Goal: Participate in discussion: Engage in conversation with other users on a specific topic

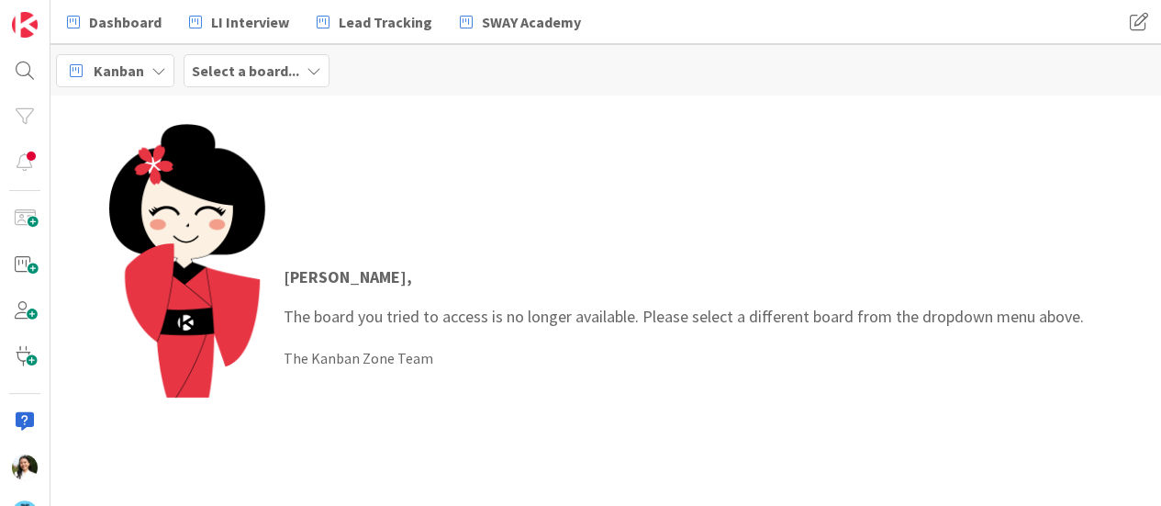
click at [261, 65] on b "Select a board..." at bounding box center [245, 70] width 107 height 18
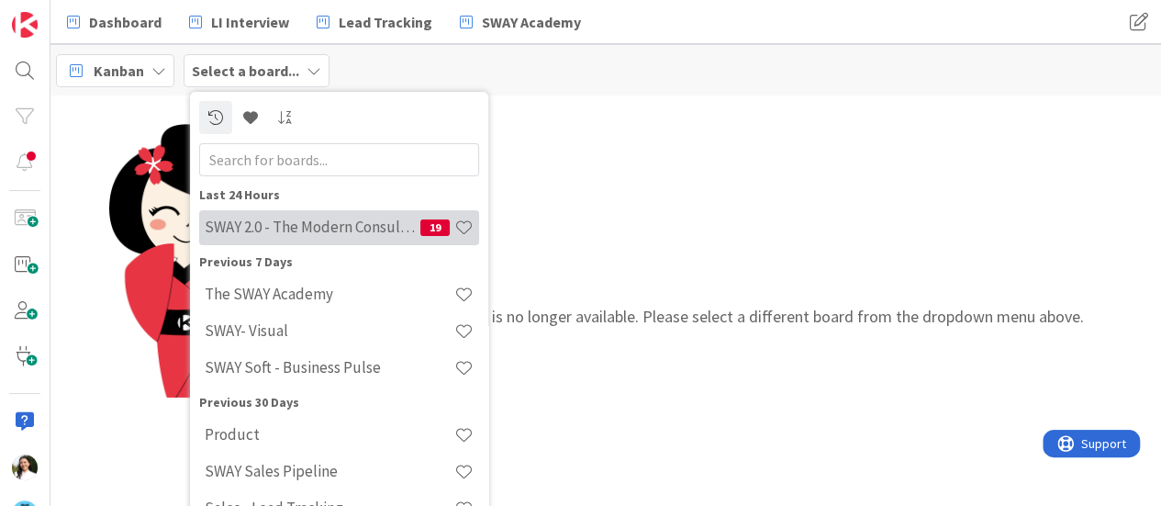
click at [284, 238] on div "SWAY 2.0 - The Modern Consulting Blueprint 19" at bounding box center [339, 227] width 280 height 35
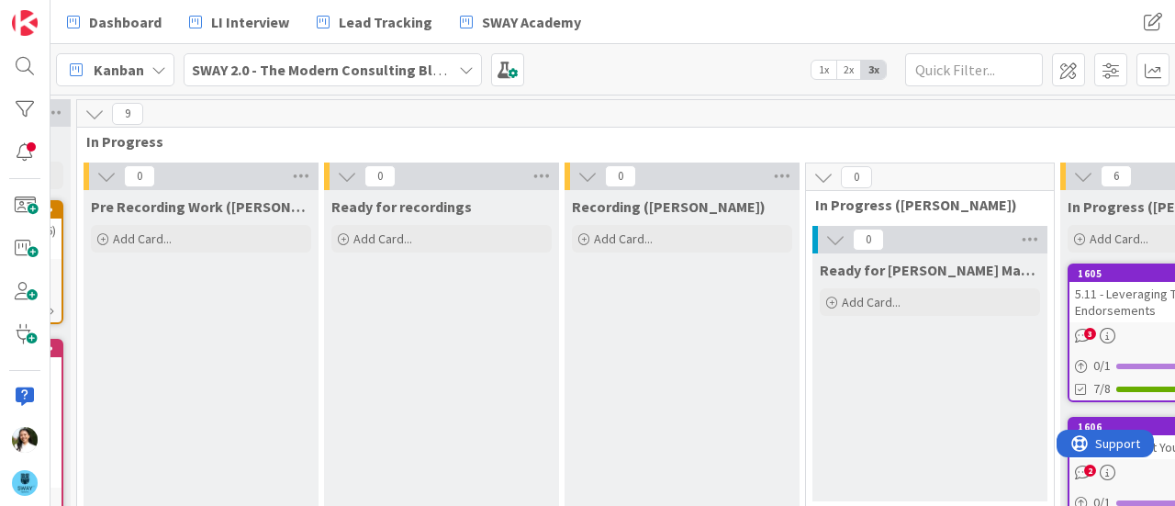
scroll to position [0, 501]
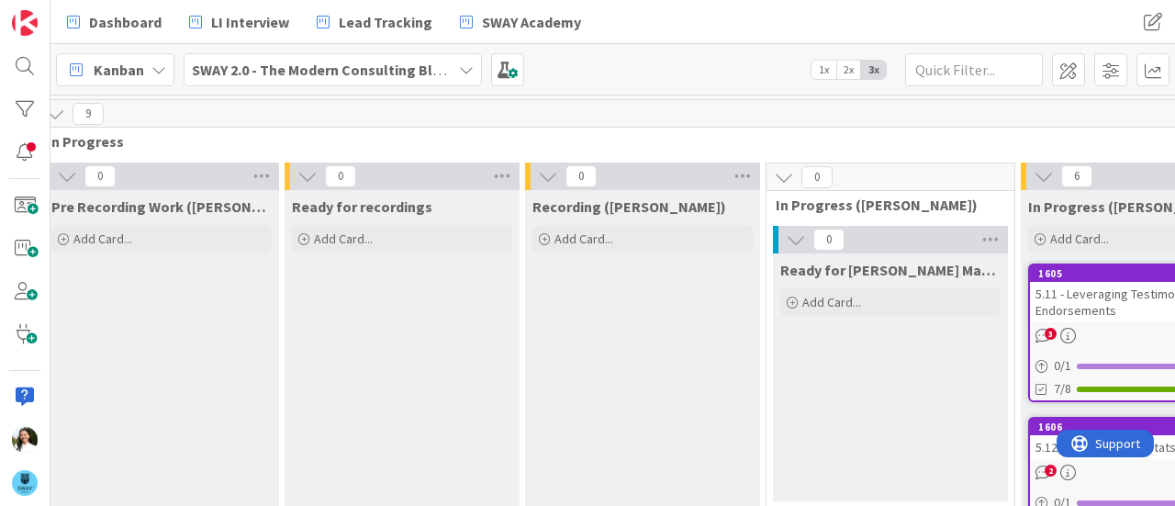
click at [431, 61] on b "SWAY 2.0 - The Modern Consulting Blueprint" at bounding box center [336, 70] width 289 height 18
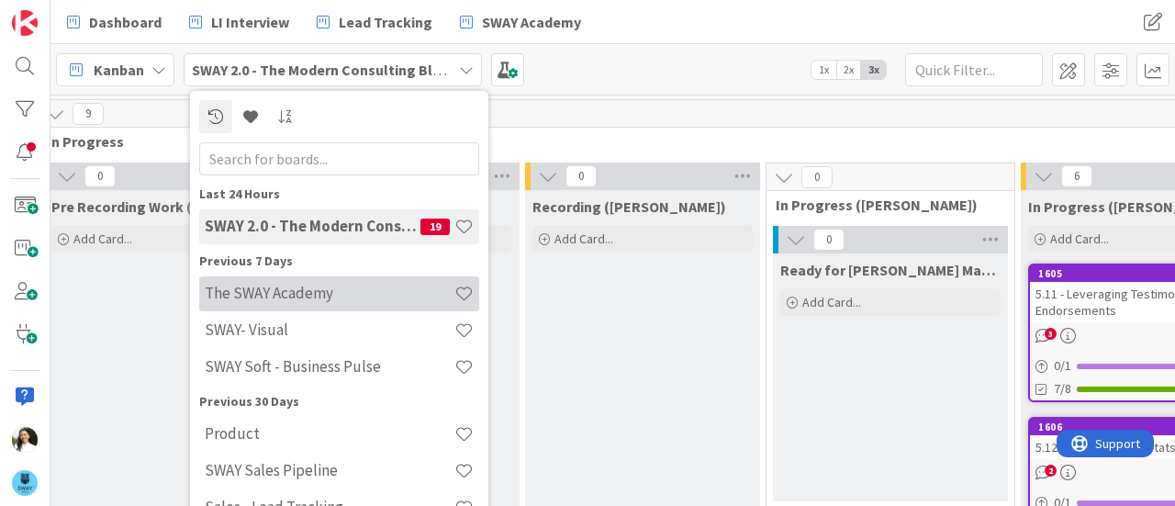
click at [343, 298] on h4 "The SWAY Academy" at bounding box center [330, 293] width 250 height 18
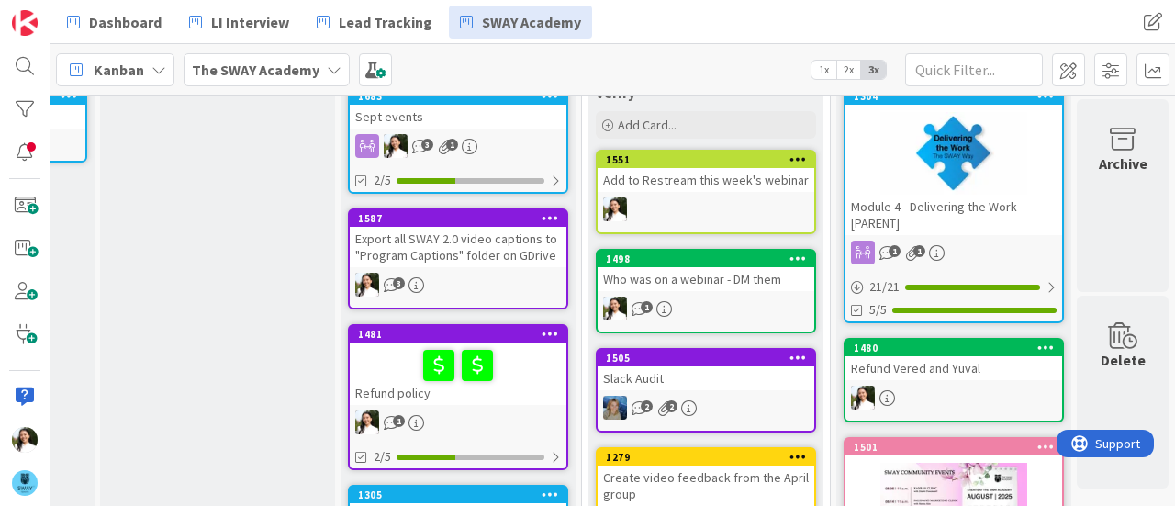
scroll to position [0, 464]
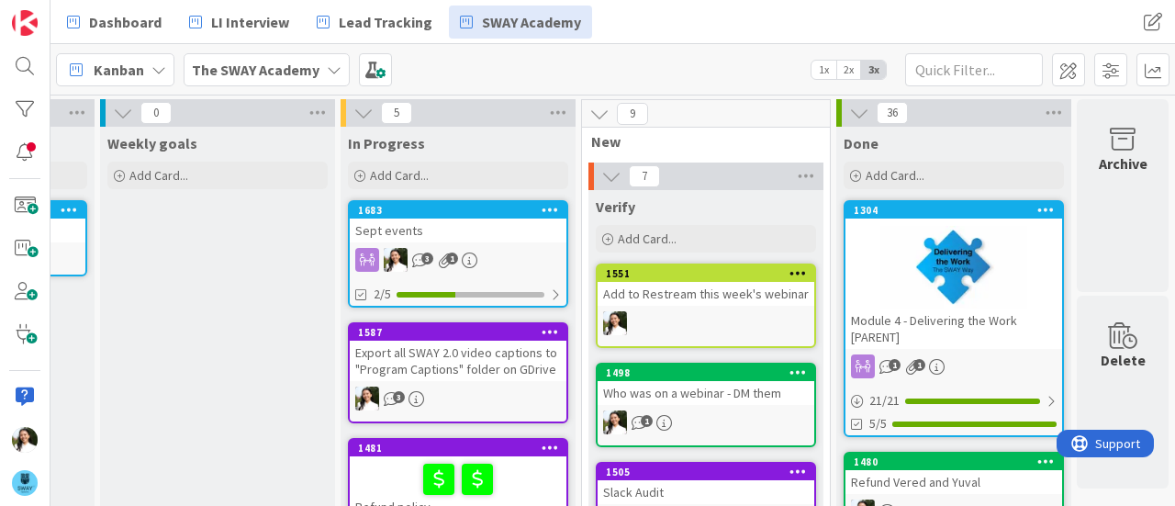
click at [489, 230] on div "Sept events" at bounding box center [458, 230] width 217 height 24
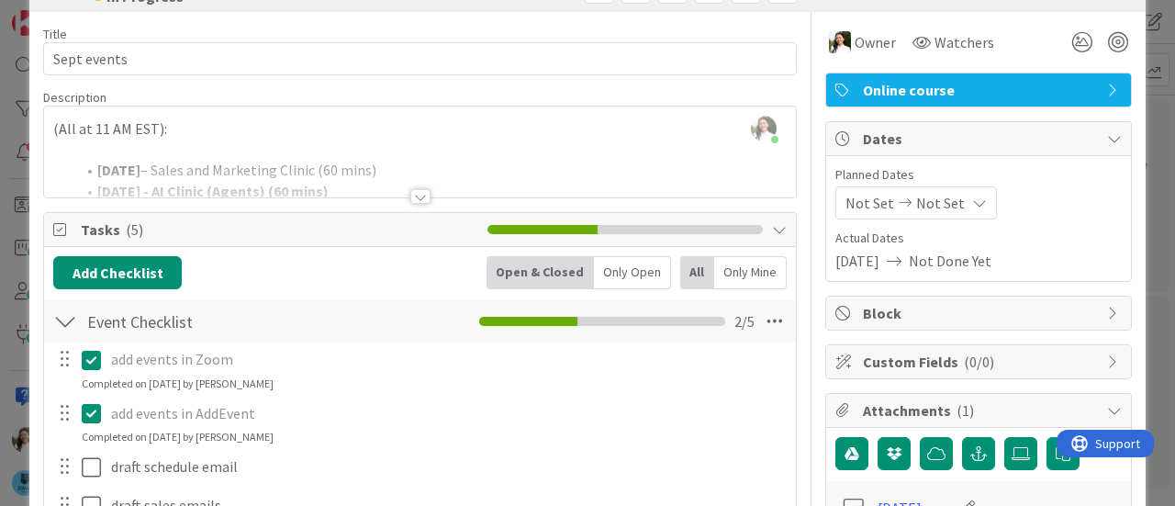
scroll to position [258, 0]
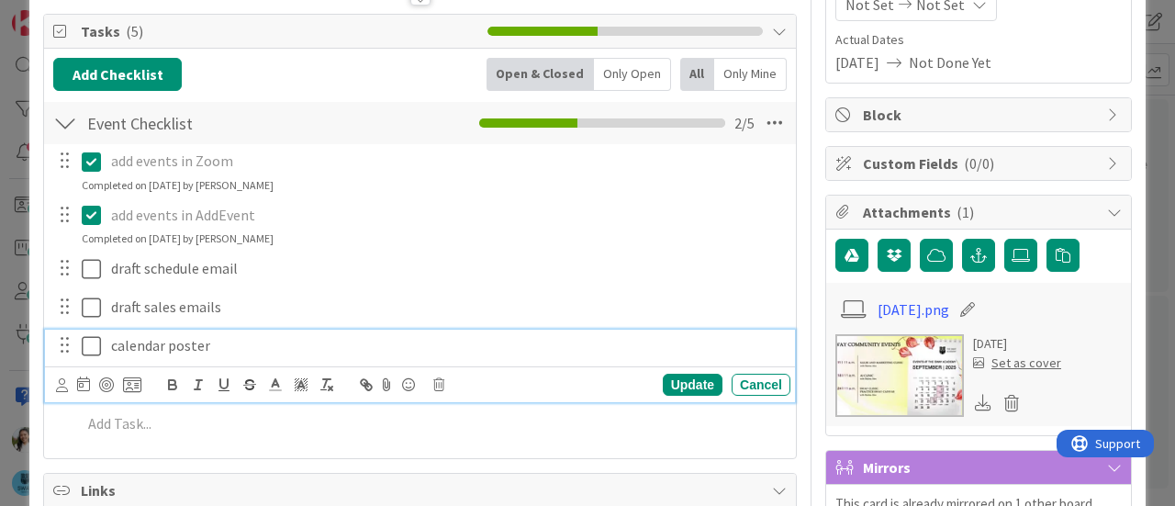
click at [92, 346] on icon at bounding box center [96, 346] width 28 height 22
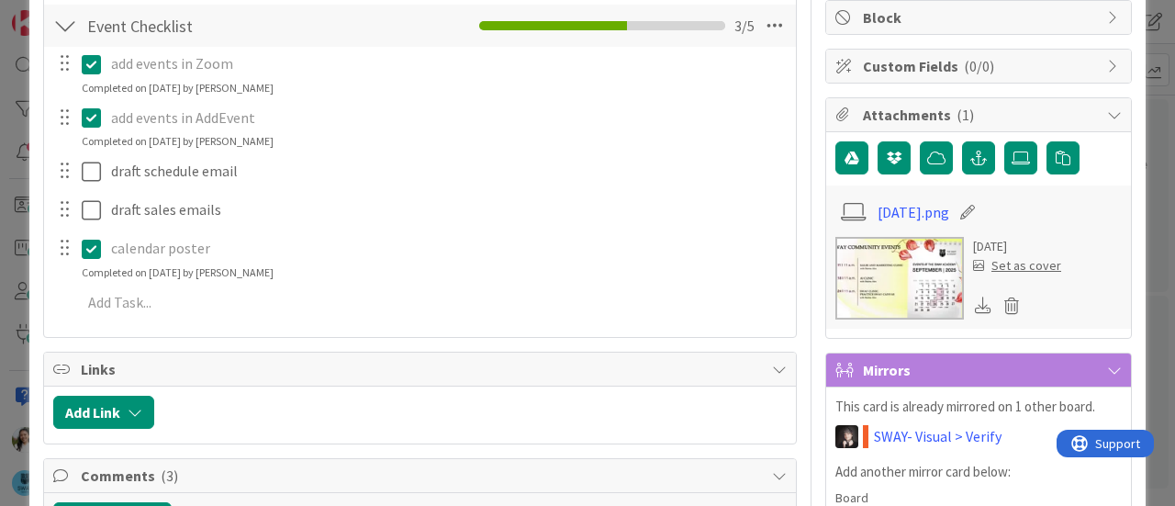
scroll to position [359, 0]
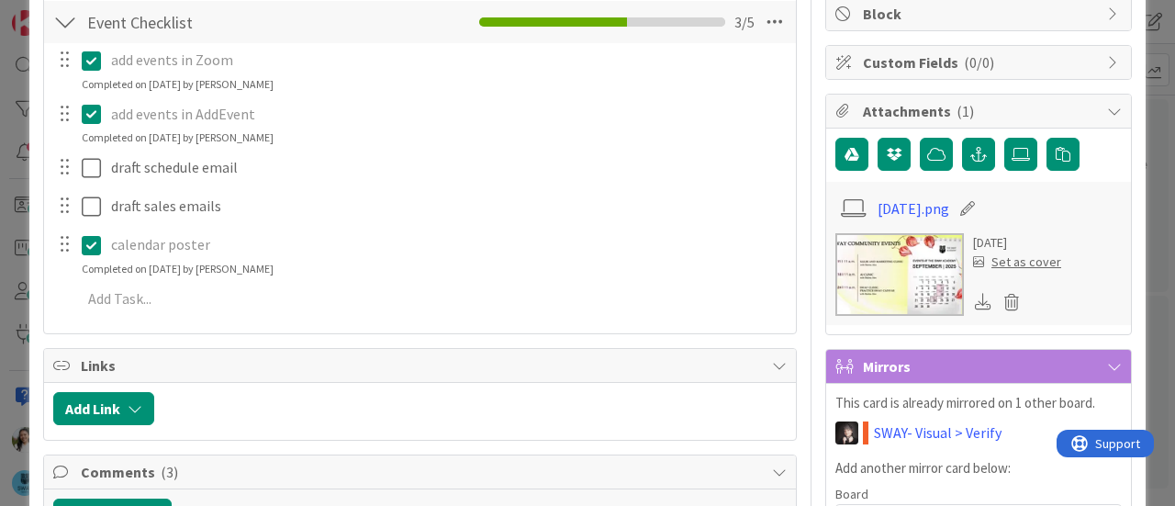
click at [975, 293] on icon at bounding box center [983, 301] width 17 height 17
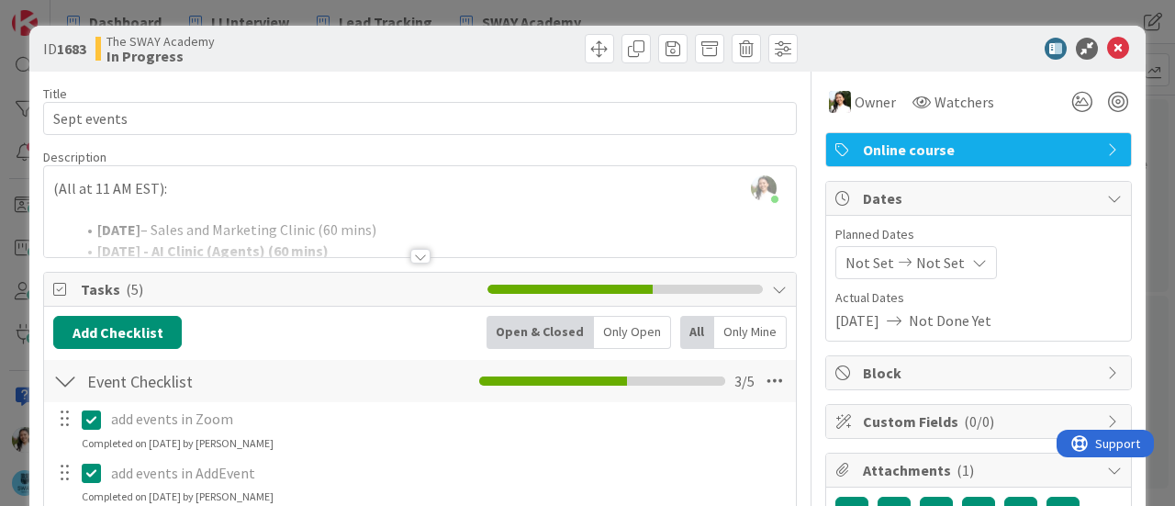
click at [398, 245] on div at bounding box center [420, 233] width 752 height 47
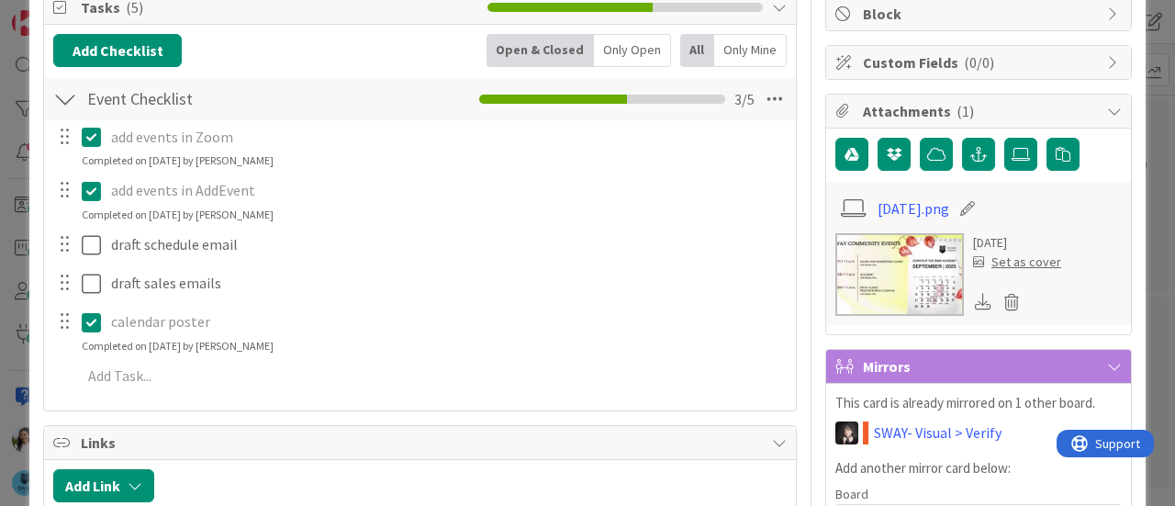
scroll to position [363, 0]
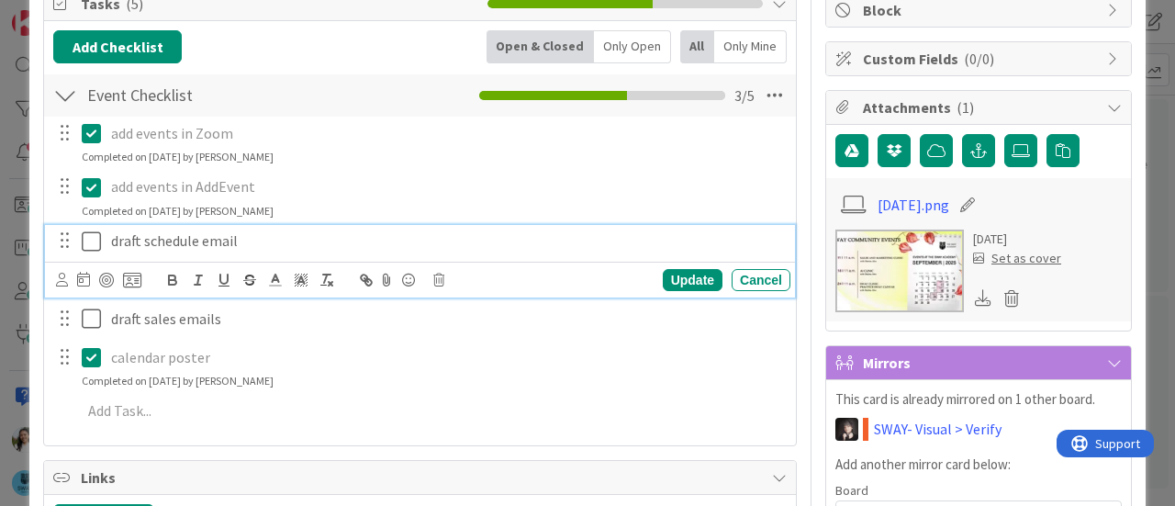
click at [97, 240] on icon at bounding box center [96, 241] width 28 height 22
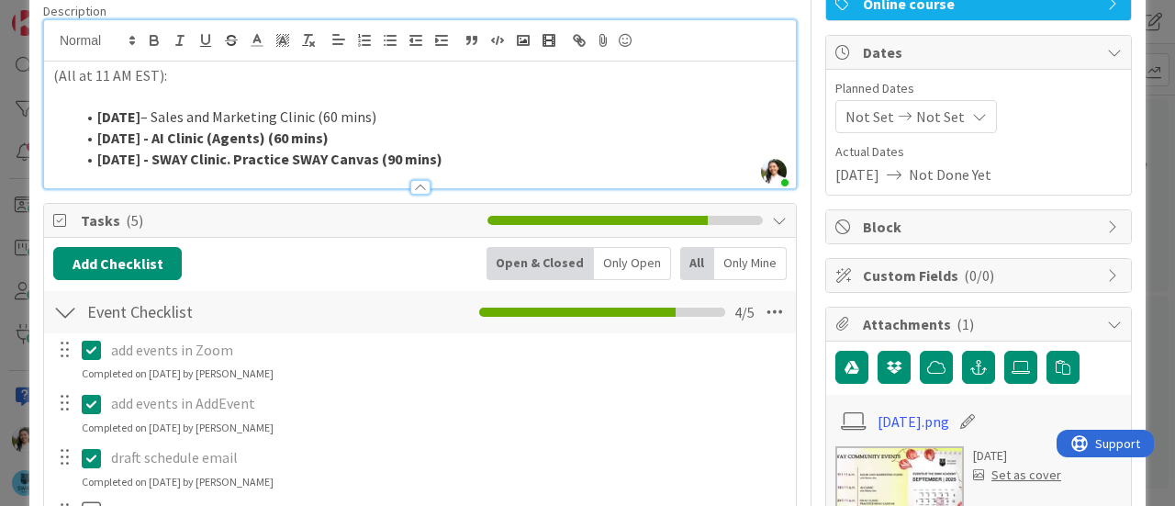
scroll to position [0, 0]
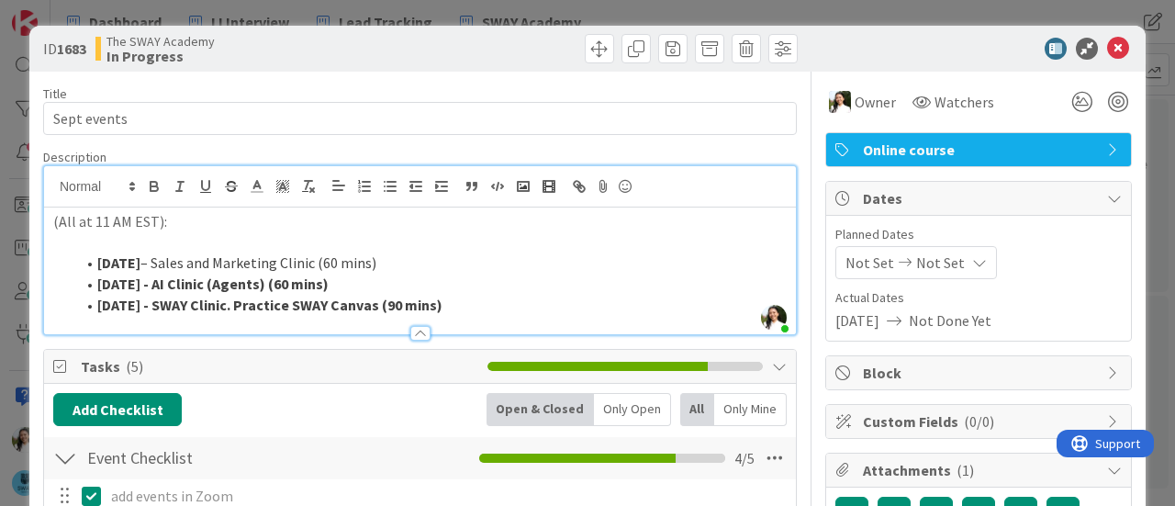
click at [459, 309] on li "[DATE] - SWAY Clinic. Practice SWAY Canvas (90 mins)" at bounding box center [430, 305] width 711 height 21
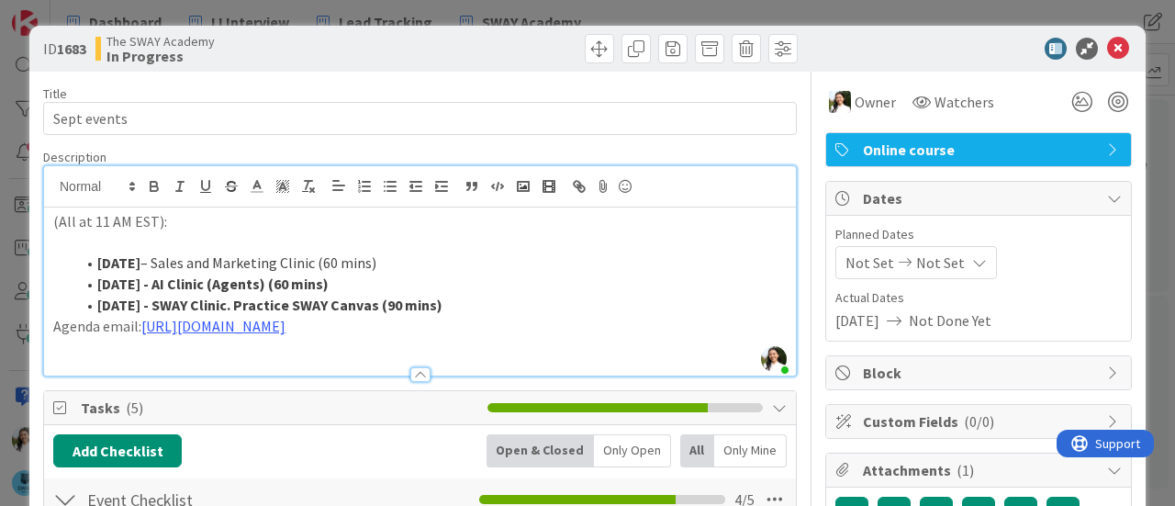
click at [0, 329] on div "ID 1683 The SWAY Academy In Progress Title 11 / 128 Sept events Description Asc…" at bounding box center [587, 253] width 1175 height 506
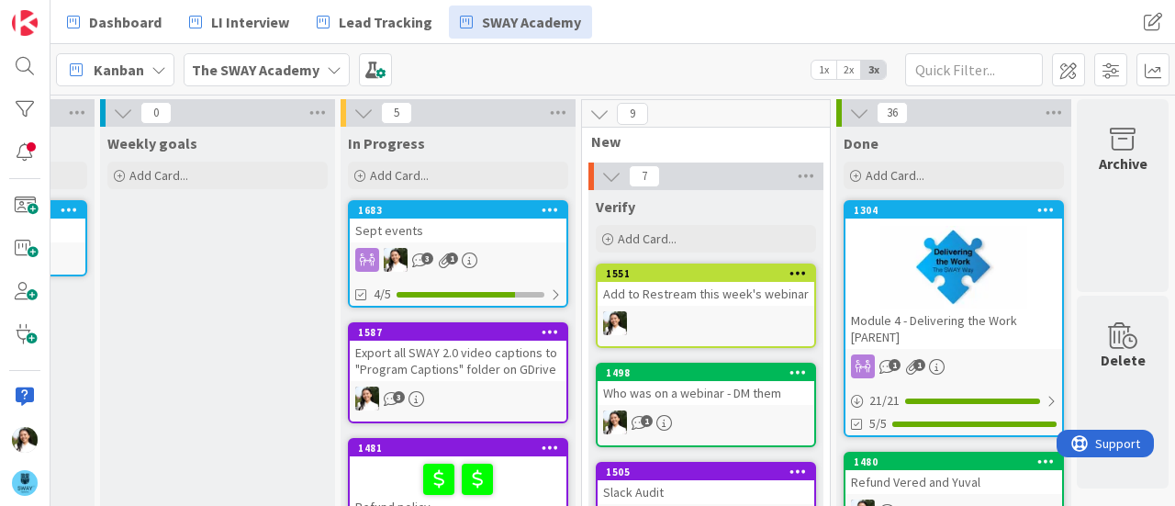
click at [304, 69] on b "The SWAY Academy" at bounding box center [256, 70] width 128 height 18
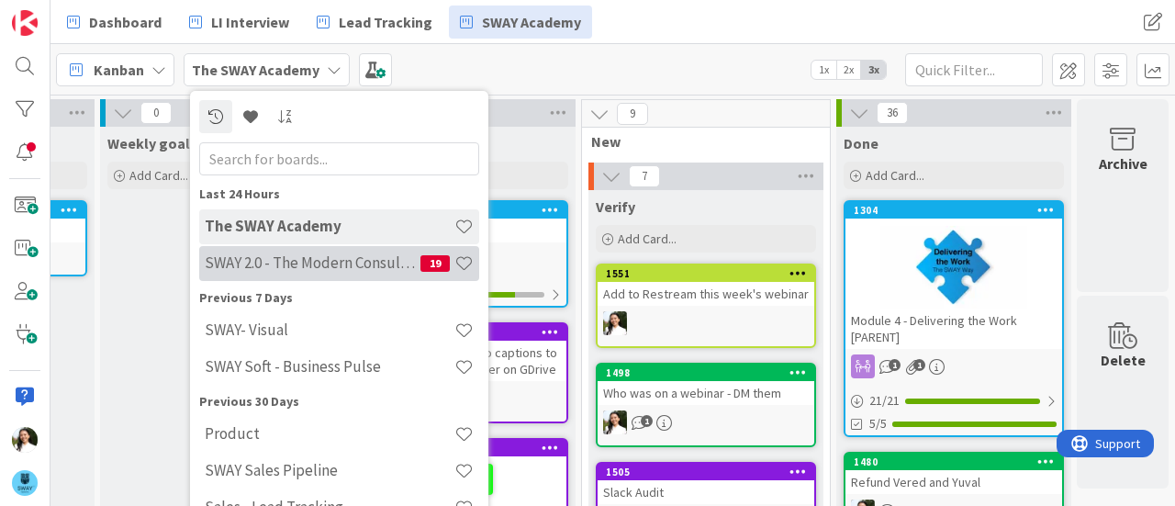
click at [314, 255] on h4 "SWAY 2.0 - The Modern Consulting Blueprint" at bounding box center [313, 262] width 216 height 18
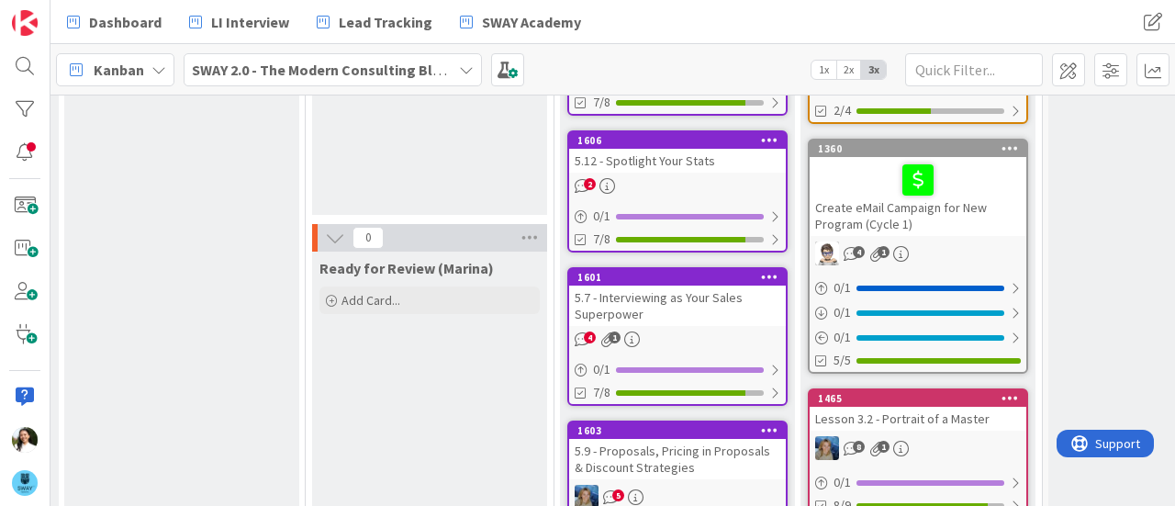
scroll to position [239, 962]
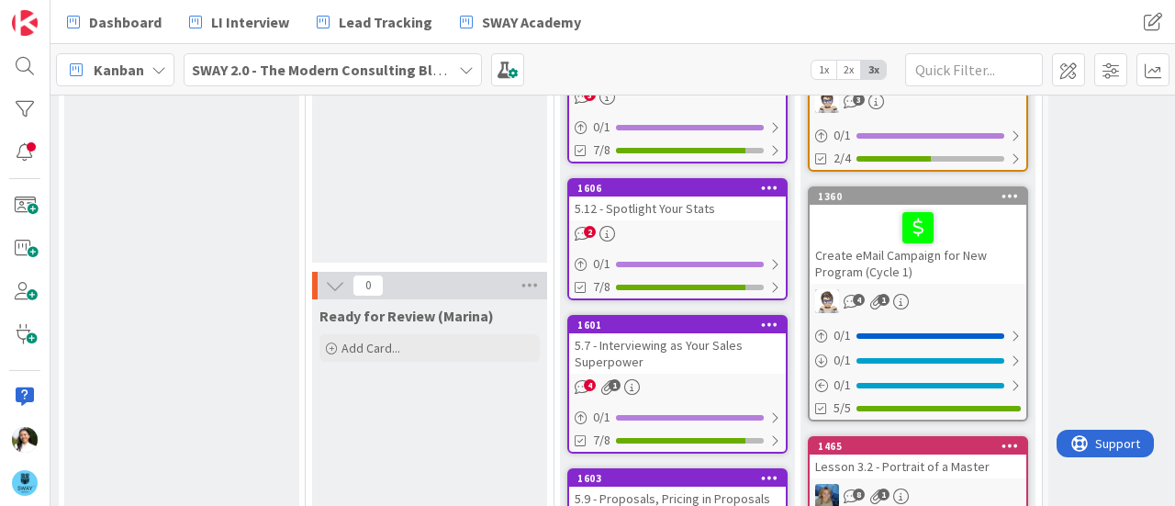
click at [649, 339] on div "5.7 - Interviewing as Your Sales Superpower" at bounding box center [677, 353] width 217 height 40
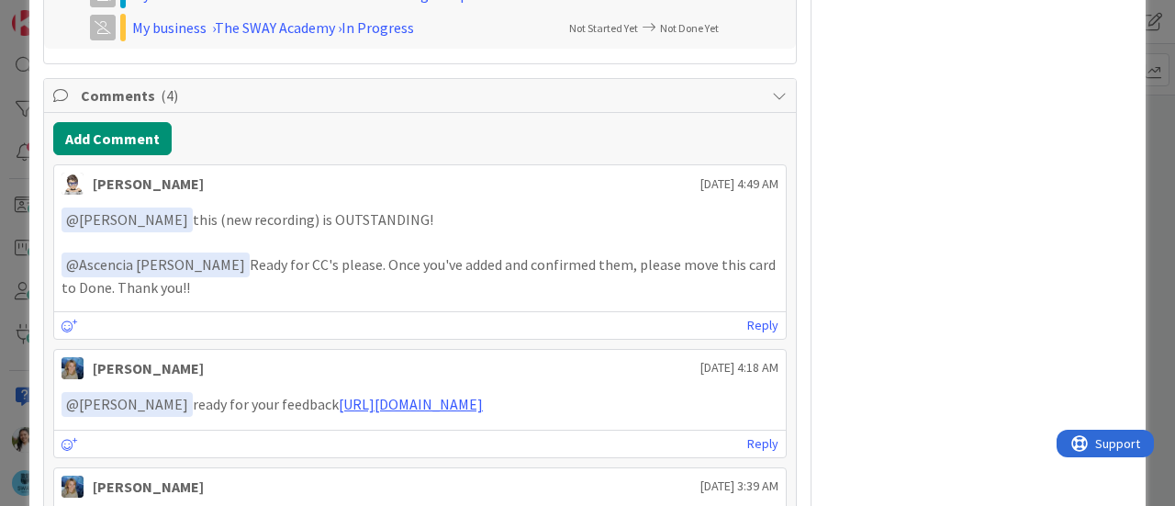
scroll to position [1105, 0]
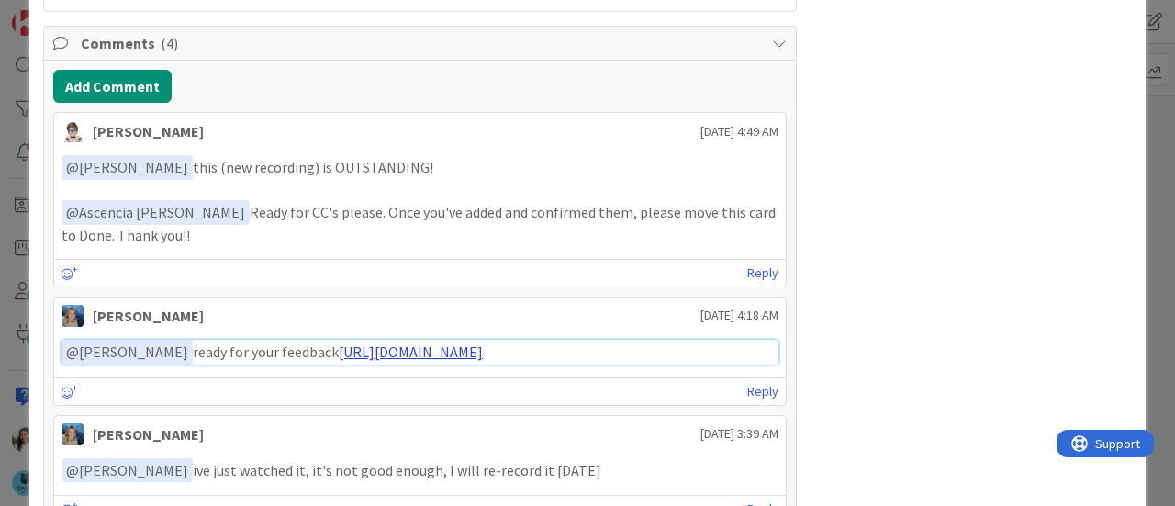
click at [423, 347] on link "[URL][DOMAIN_NAME]" at bounding box center [411, 351] width 144 height 18
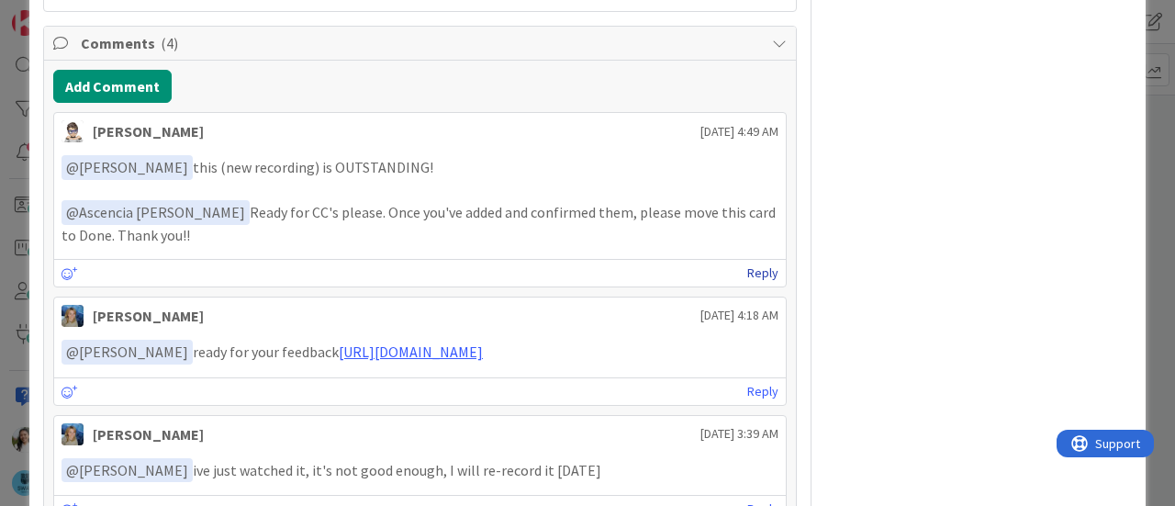
click at [747, 272] on link "Reply" at bounding box center [762, 273] width 31 height 23
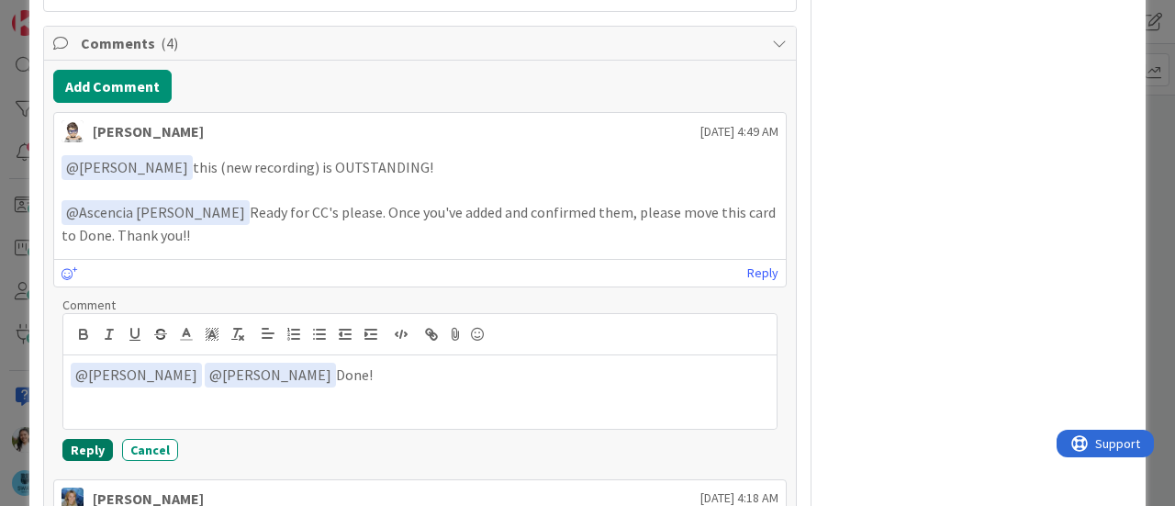
click at [92, 441] on button "Reply" at bounding box center [87, 450] width 50 height 22
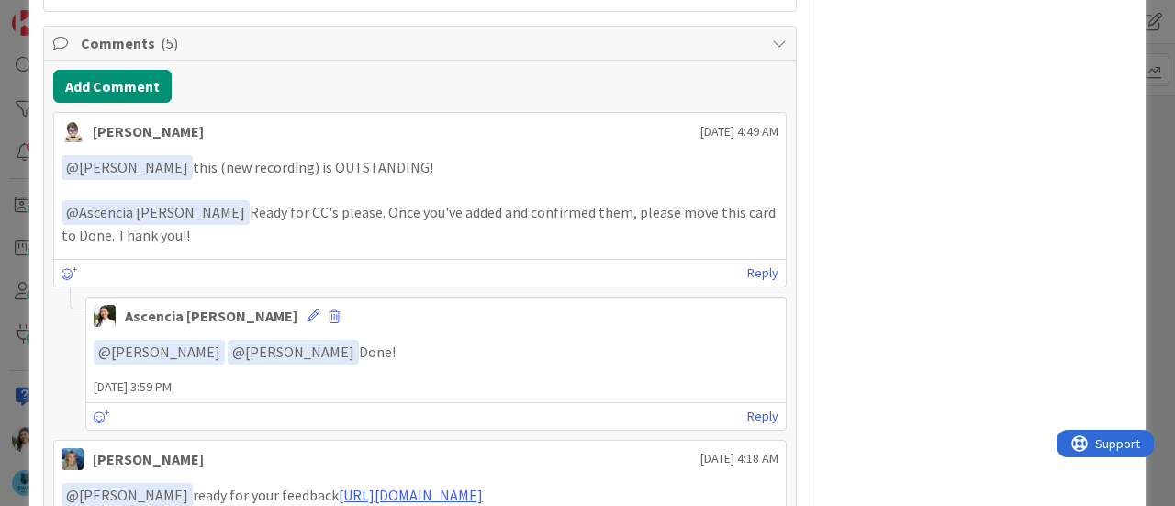
click at [0, 265] on div "ID 1601 SWAY 2.0 - The Modern Consulting Blueprint In Progress ([PERSON_NAME]) …" at bounding box center [587, 253] width 1175 height 506
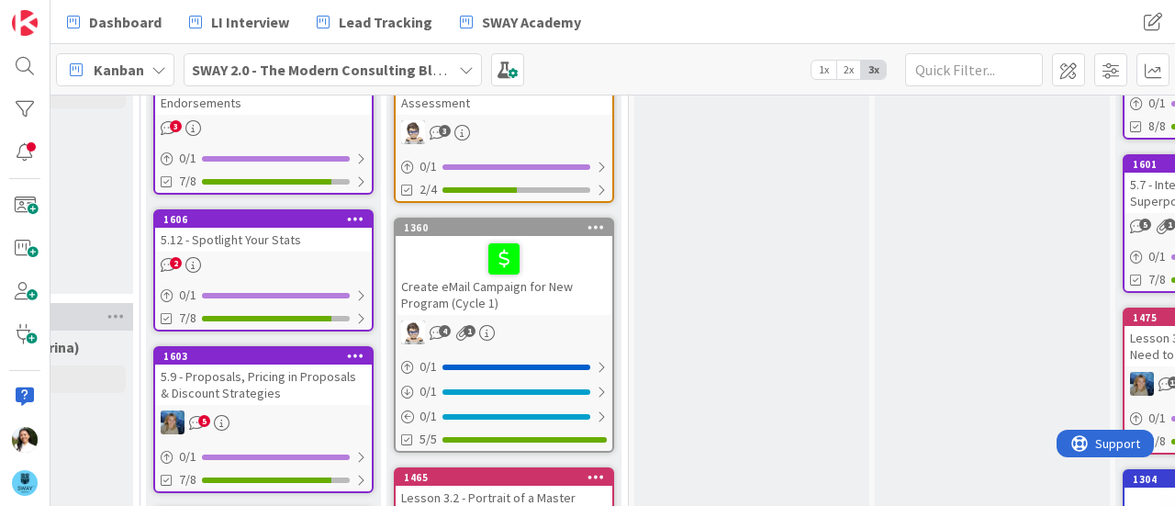
scroll to position [0, 1376]
